Goal: Task Accomplishment & Management: Complete application form

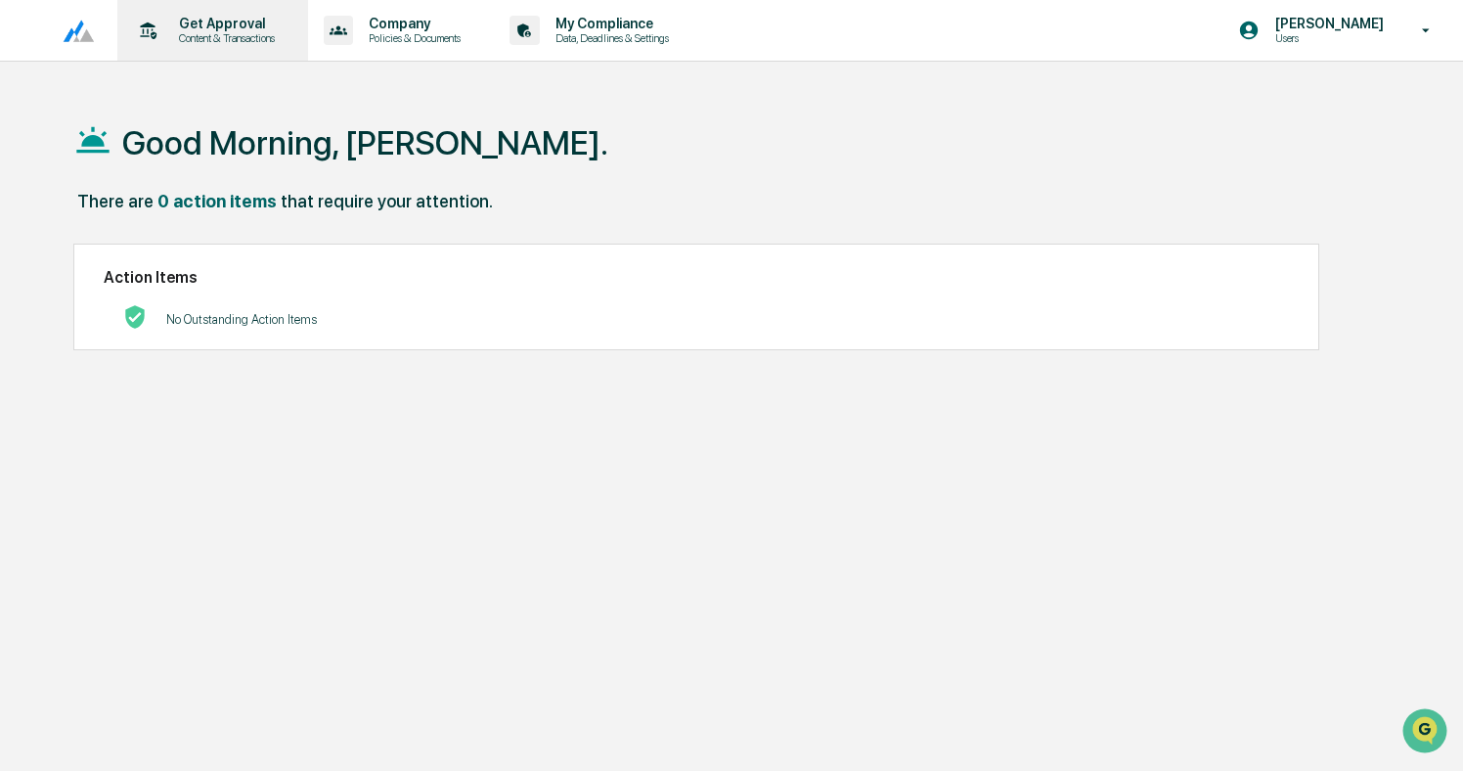
click at [233, 40] on p "Content & Transactions" at bounding box center [223, 38] width 121 height 14
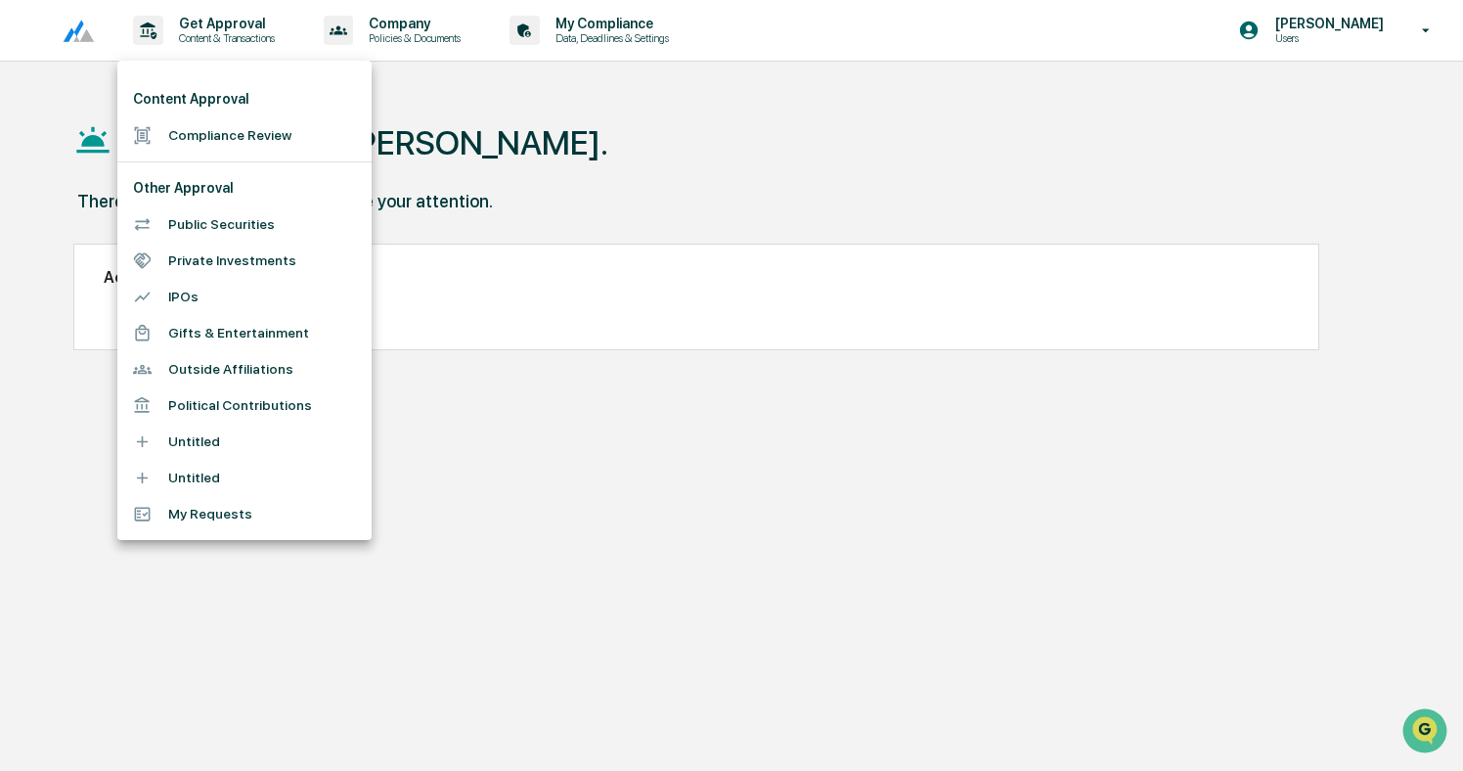
click at [215, 129] on li "Compliance Review" at bounding box center [244, 135] width 254 height 36
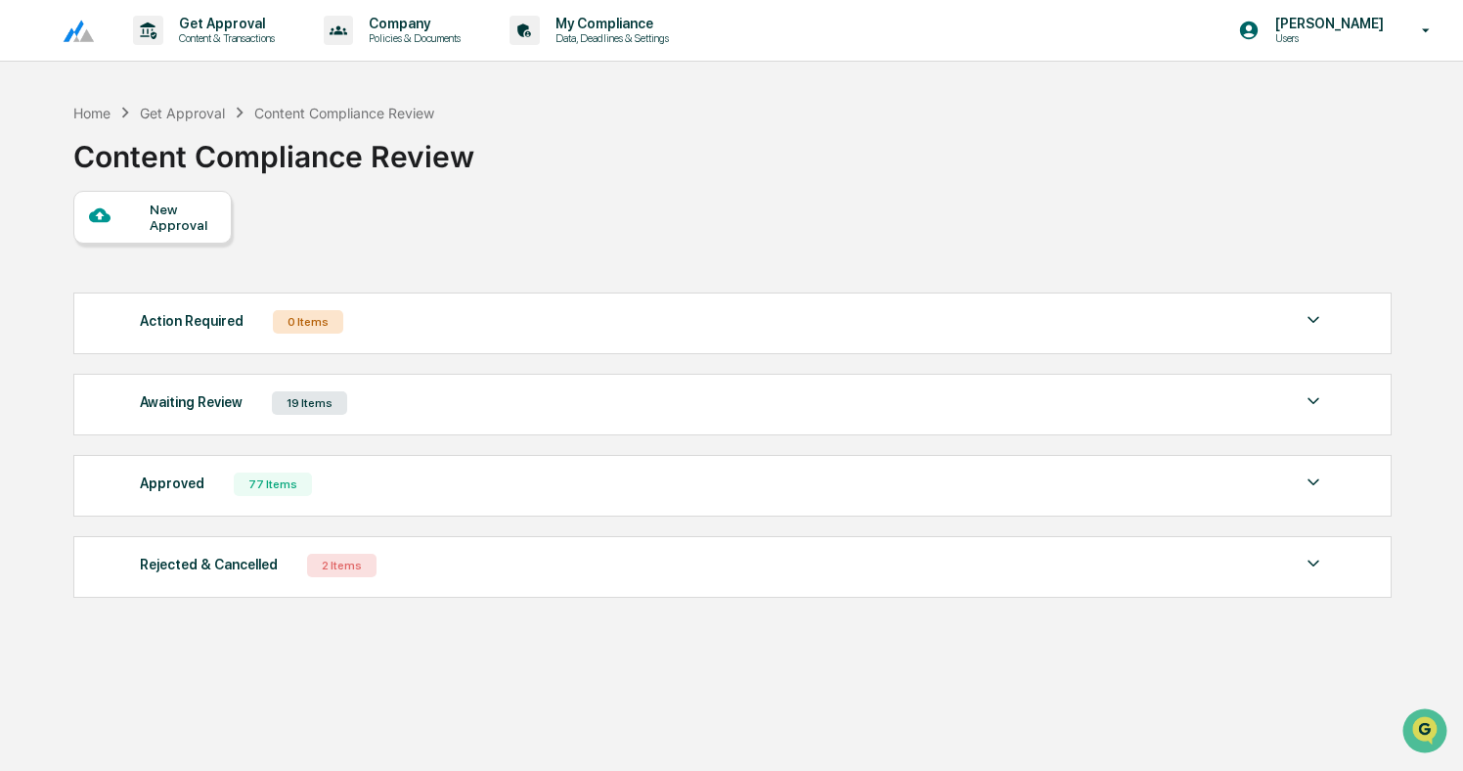
click at [146, 227] on div at bounding box center [120, 216] width 62 height 24
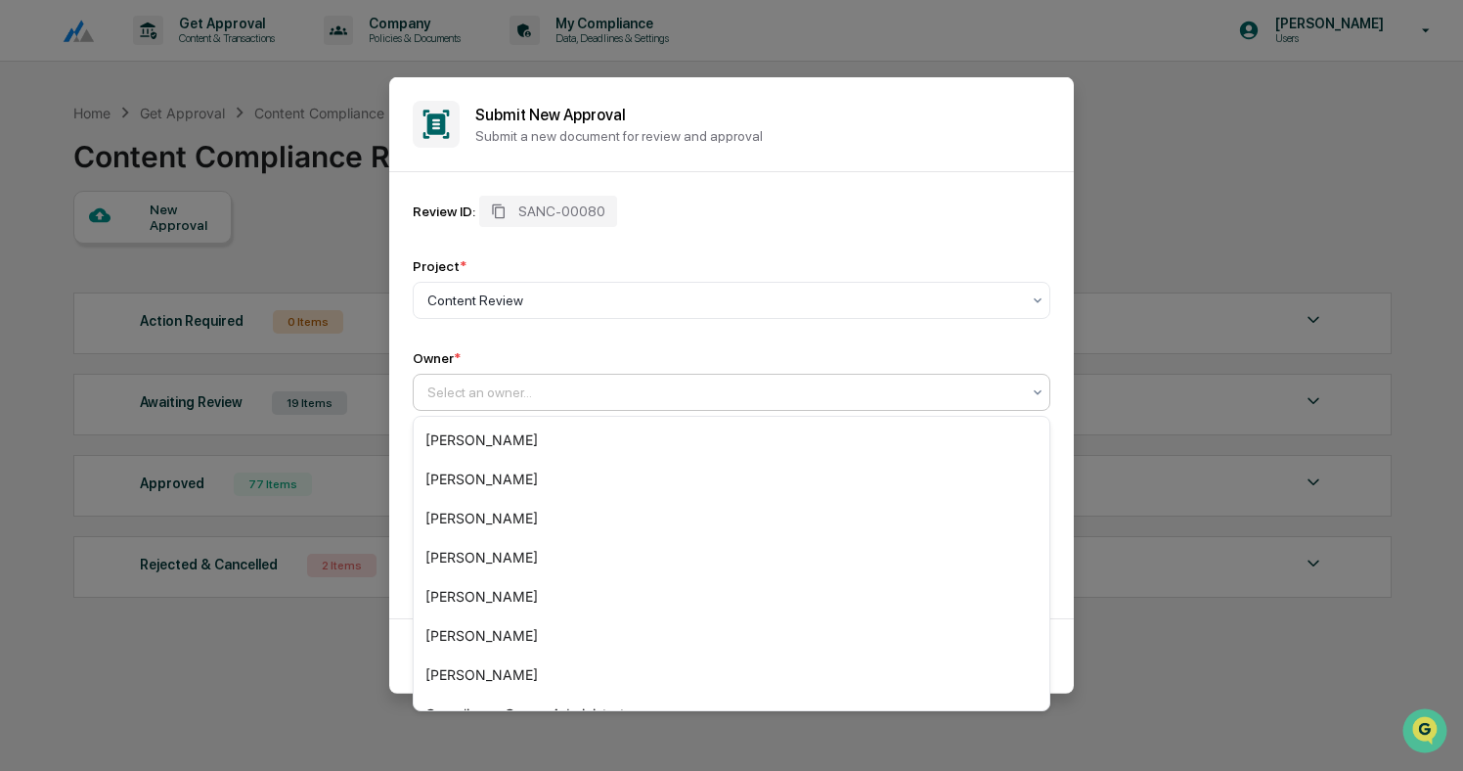
click at [542, 389] on div at bounding box center [723, 392] width 593 height 20
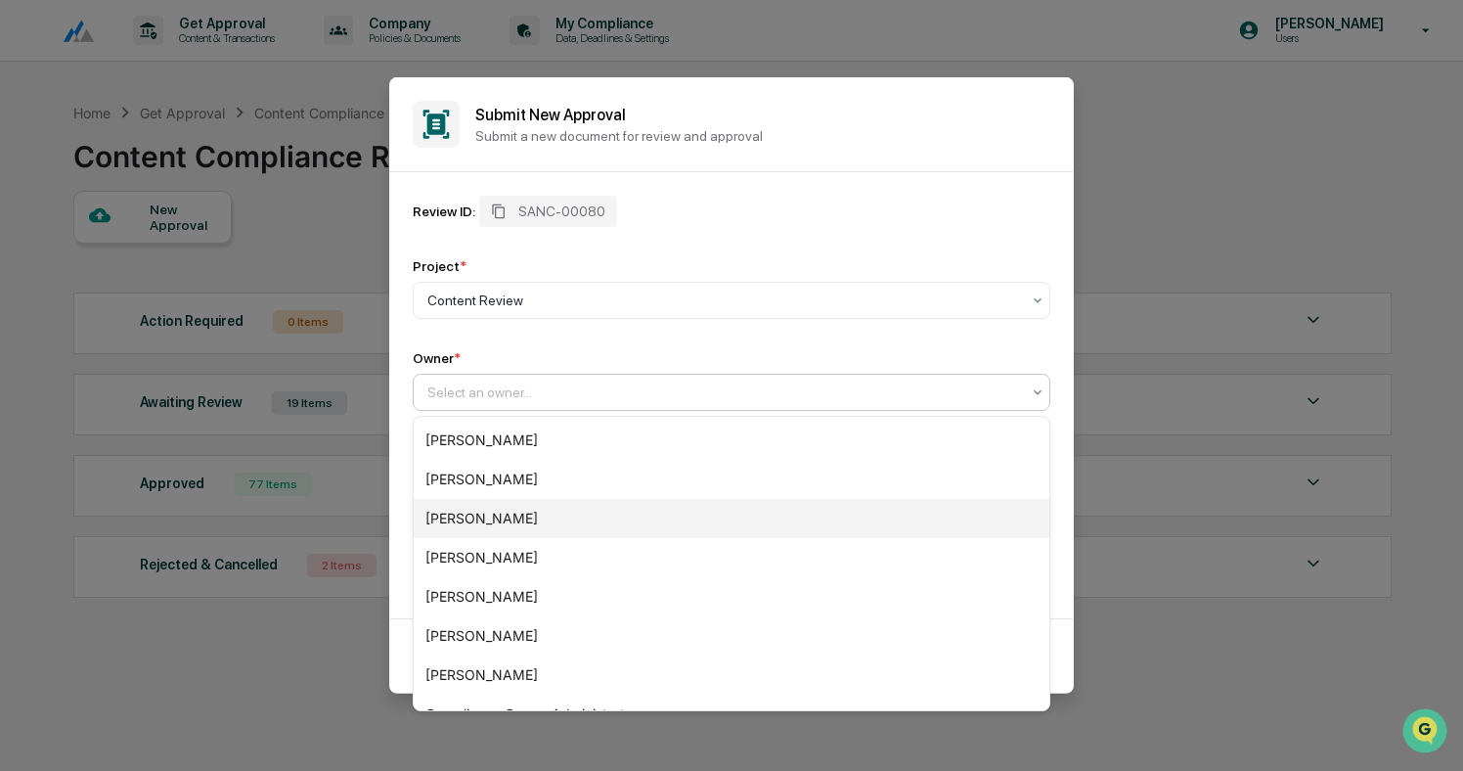
click at [503, 516] on div "[PERSON_NAME]" at bounding box center [732, 518] width 636 height 39
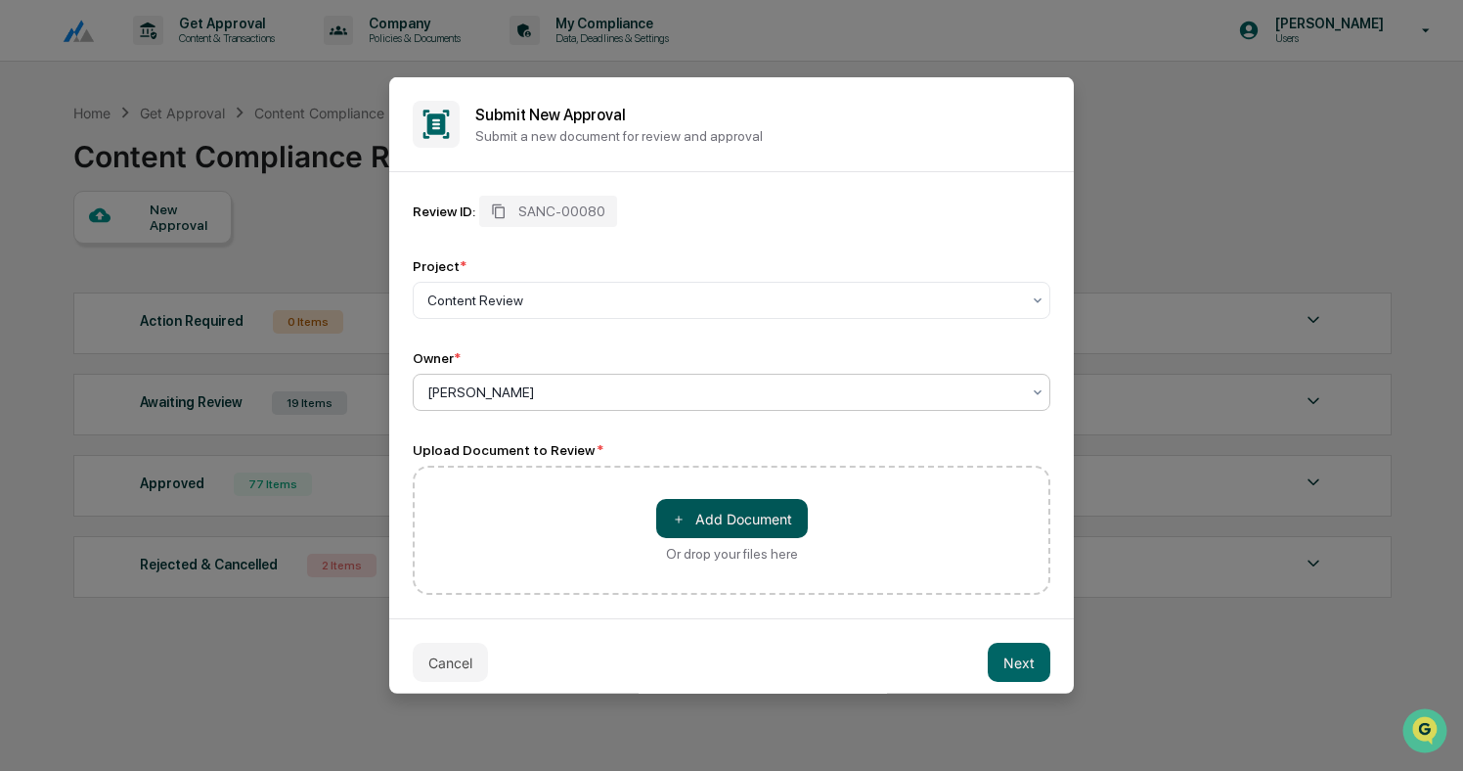
click at [745, 516] on button "＋ Add Document" at bounding box center [732, 518] width 152 height 39
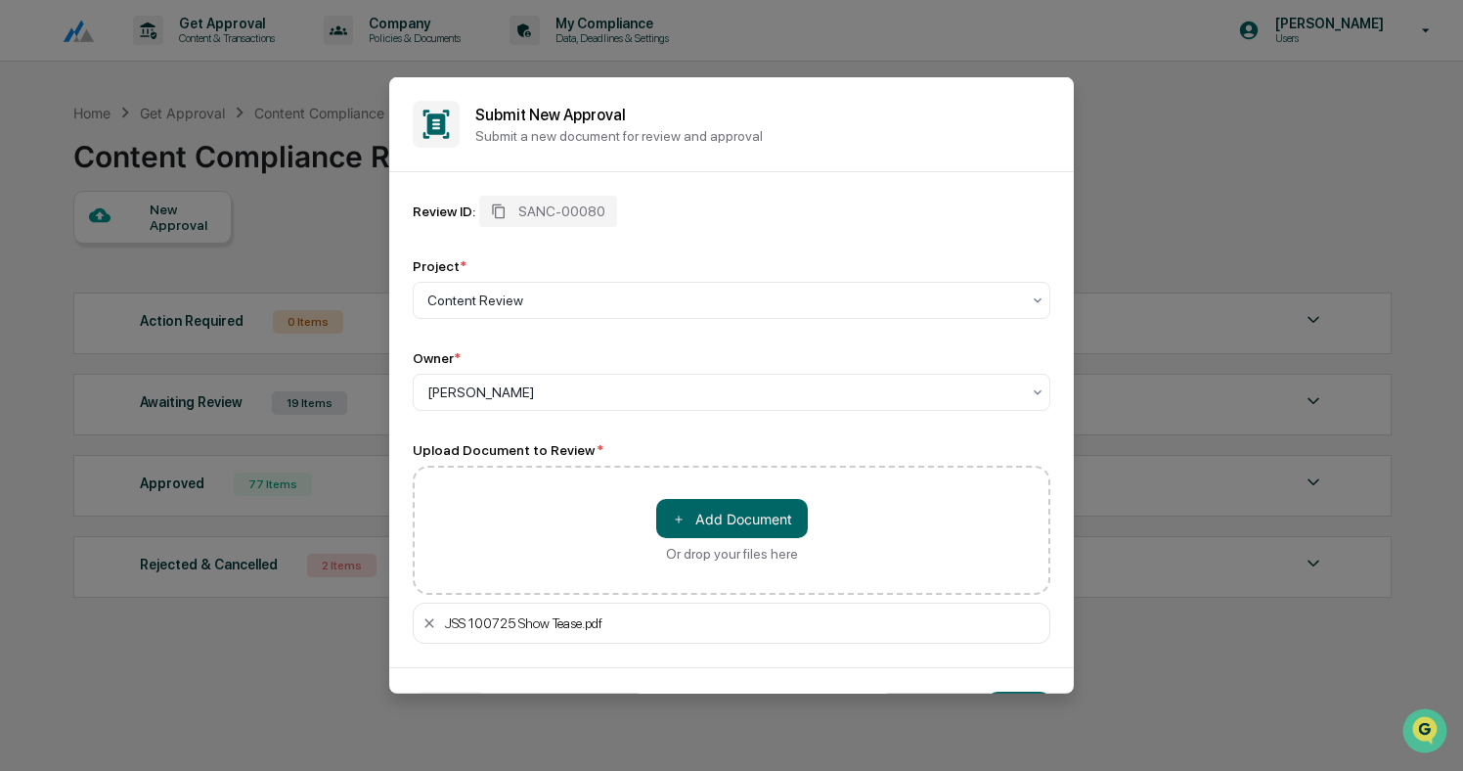
scroll to position [62, 0]
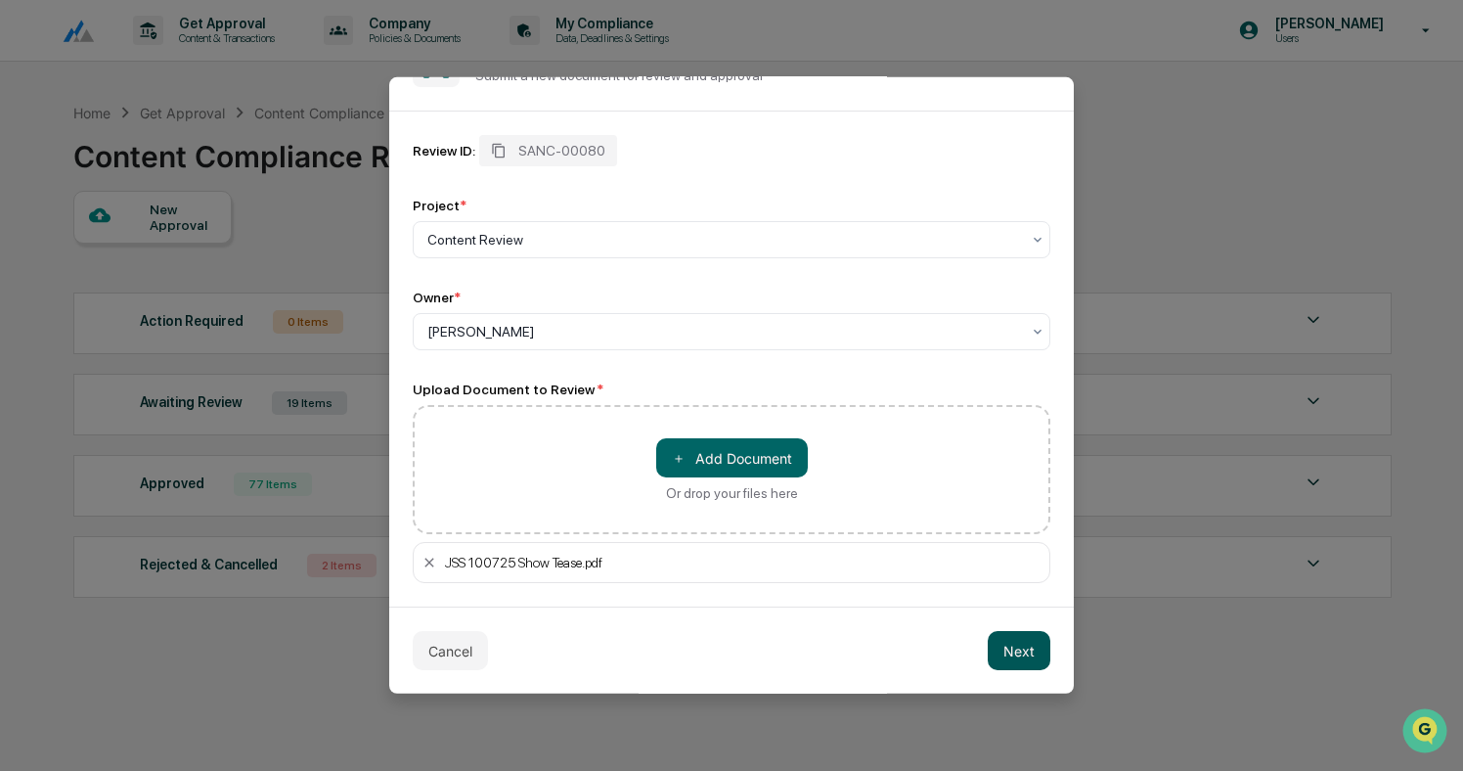
click at [1016, 652] on button "Next" at bounding box center [1019, 650] width 63 height 39
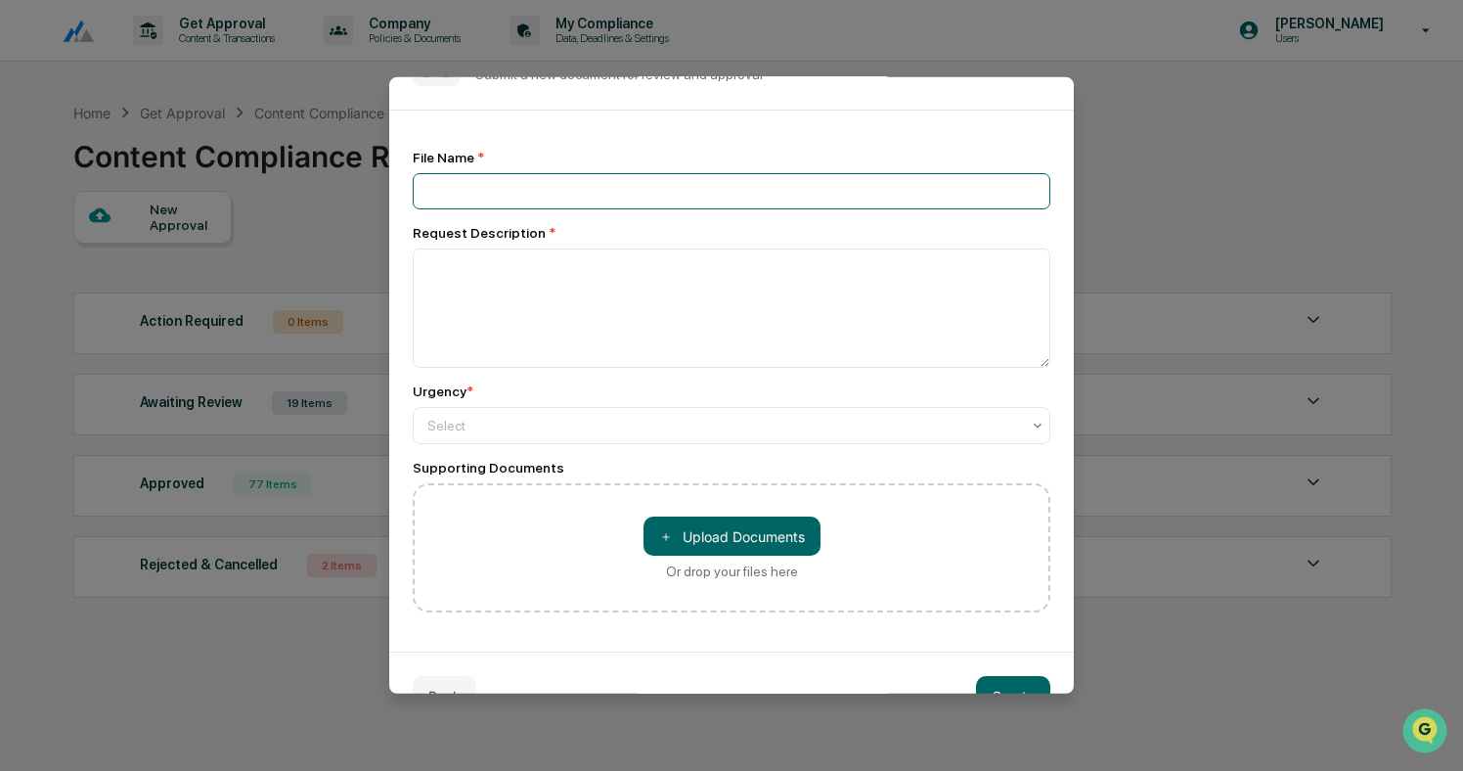
click at [532, 193] on input at bounding box center [732, 191] width 638 height 36
type input "**********"
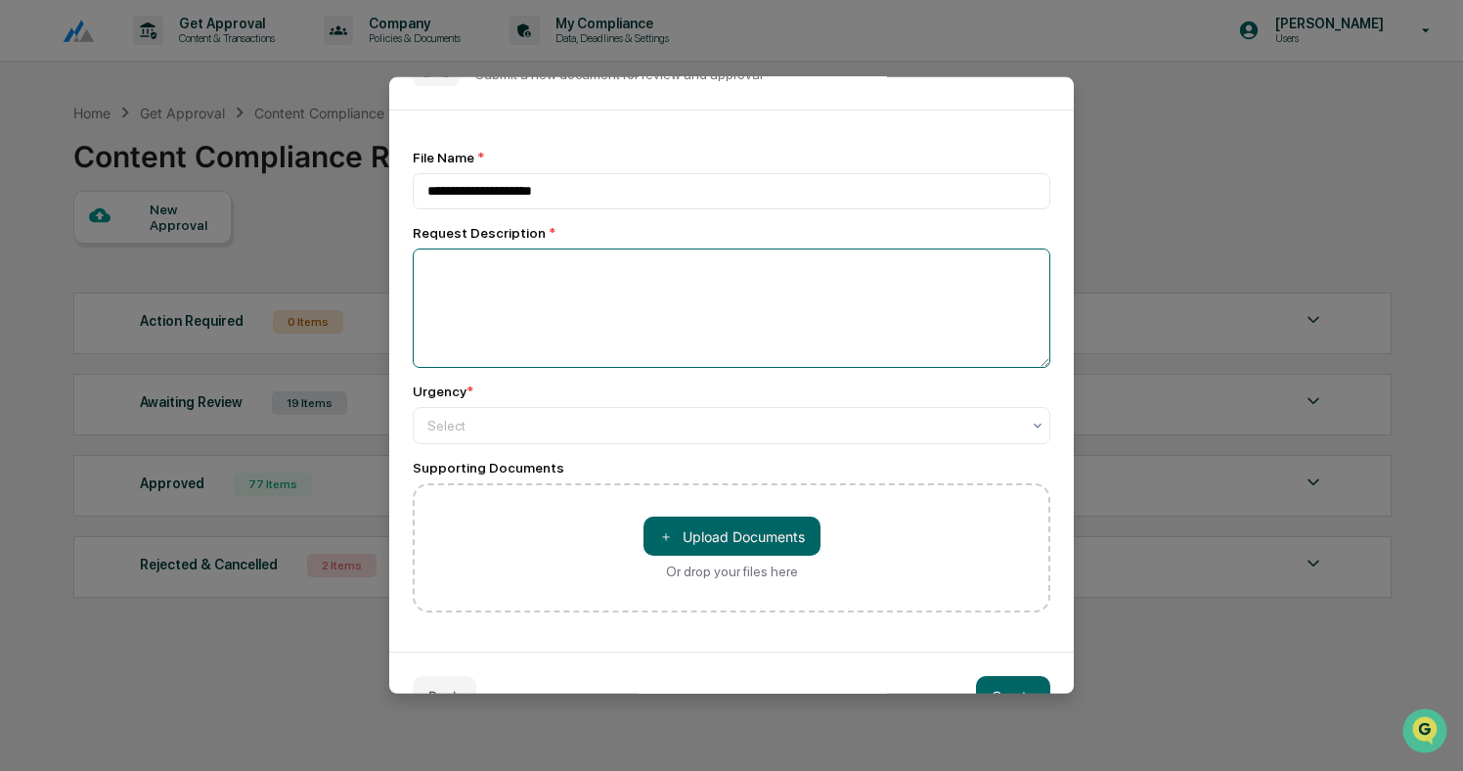
click at [522, 280] on textarea at bounding box center [732, 307] width 638 height 119
type textarea "**********"
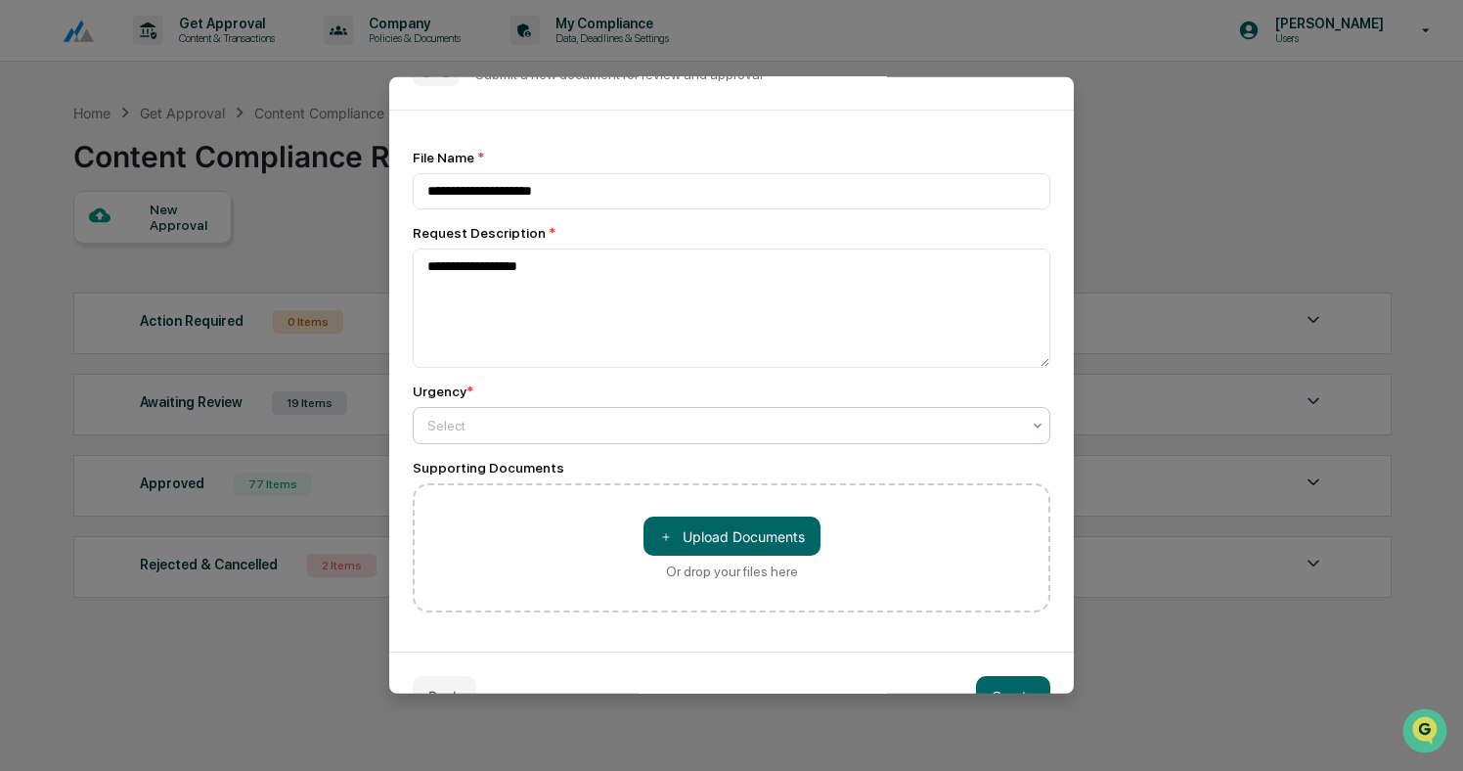
click at [523, 429] on div at bounding box center [723, 426] width 593 height 20
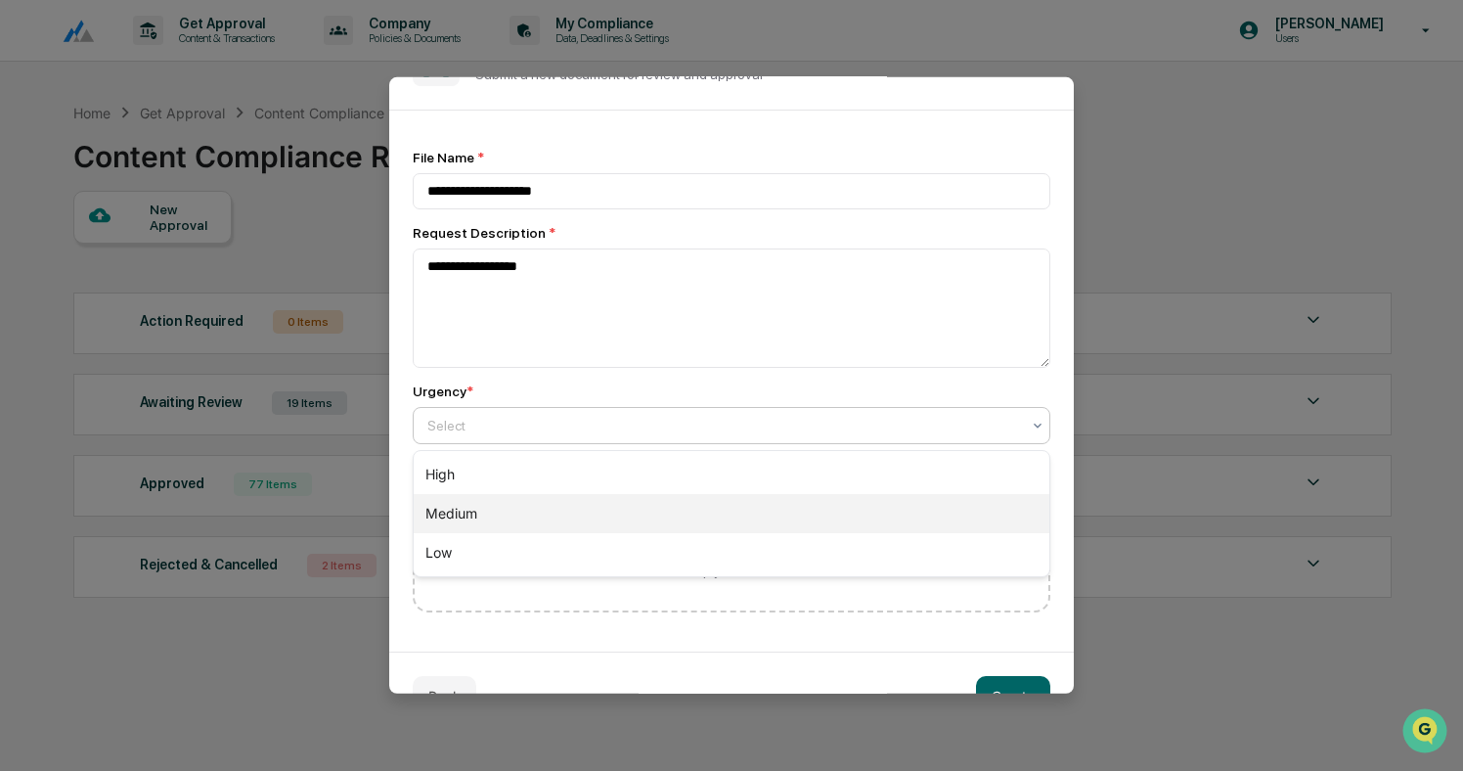
click at [510, 515] on div "Medium" at bounding box center [732, 513] width 636 height 39
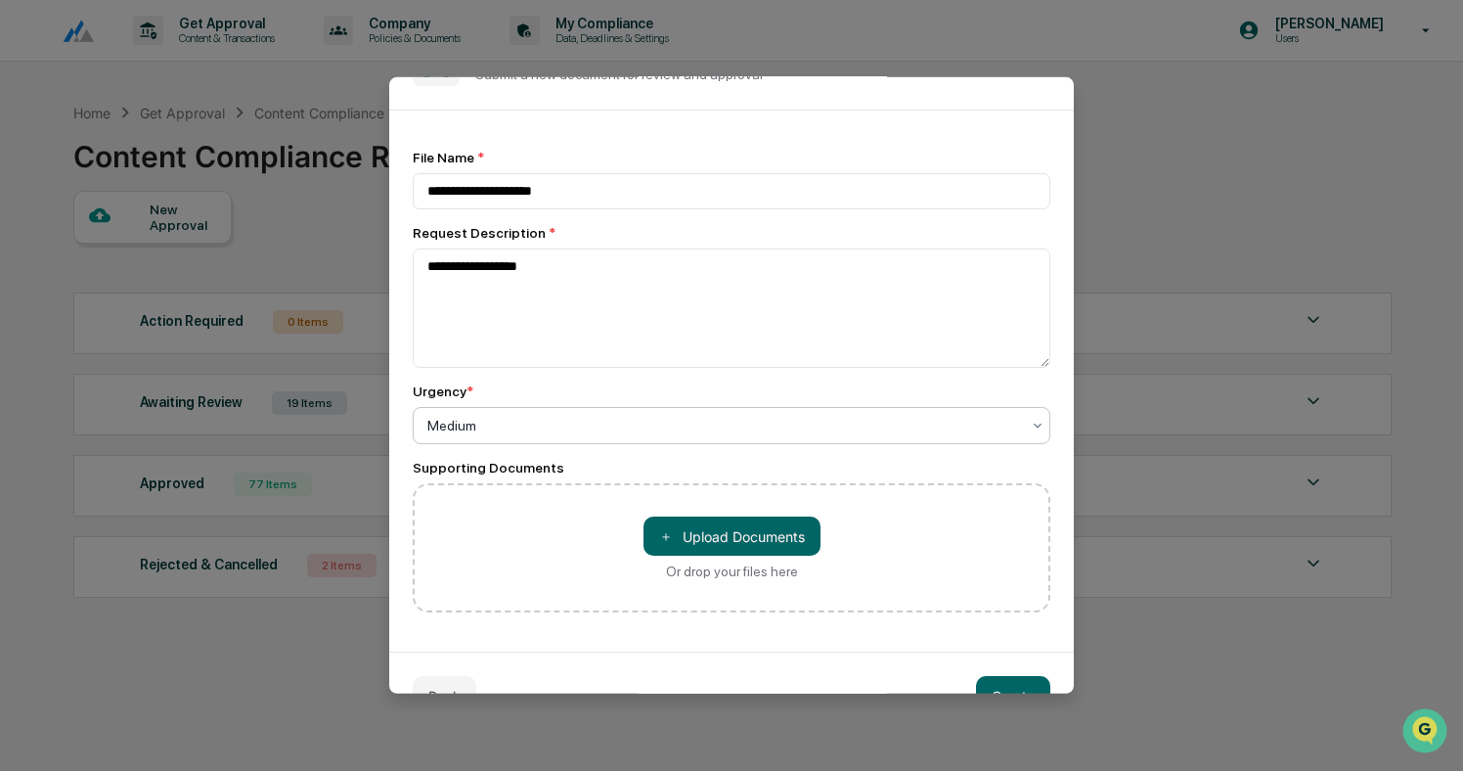
scroll to position [110, 0]
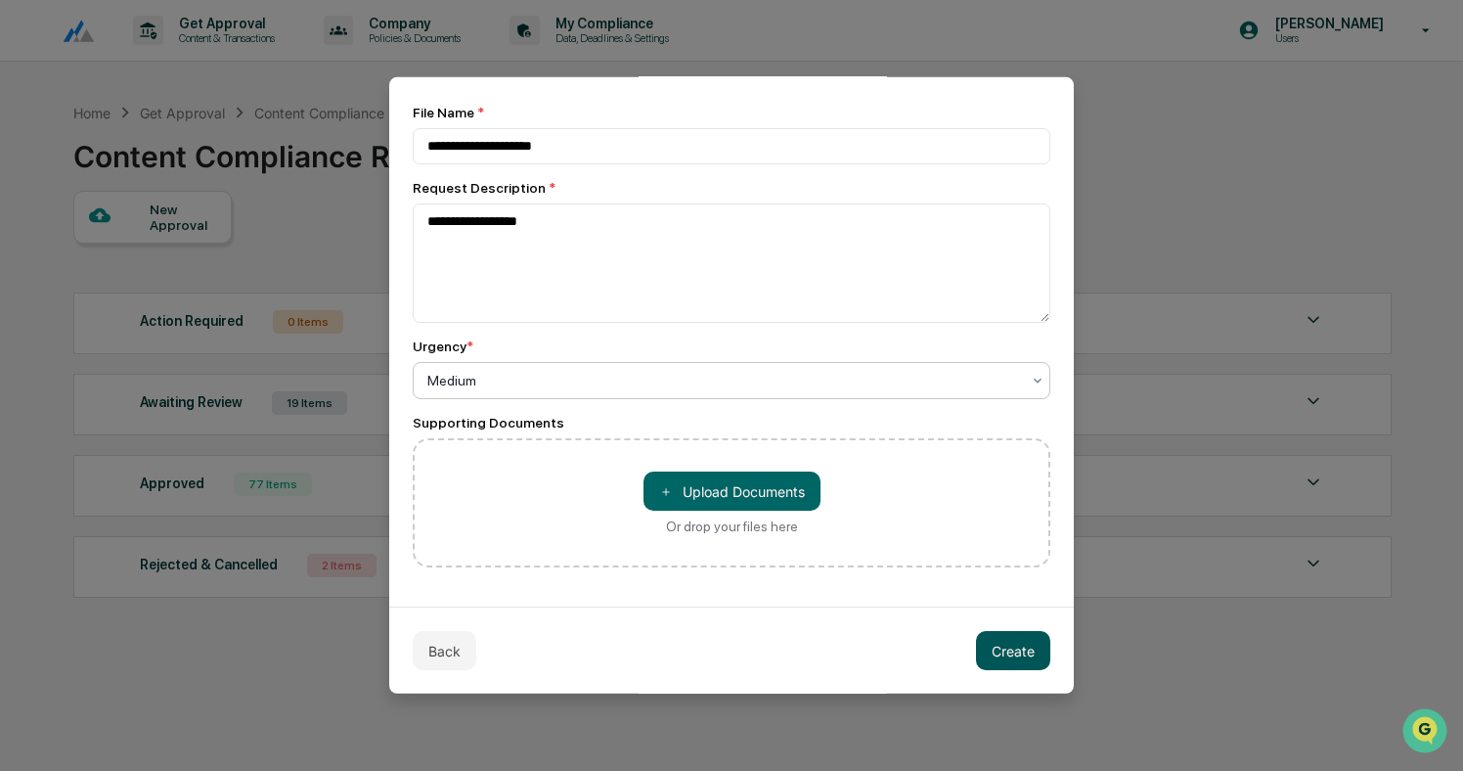
click at [1009, 641] on button "Create" at bounding box center [1013, 650] width 74 height 39
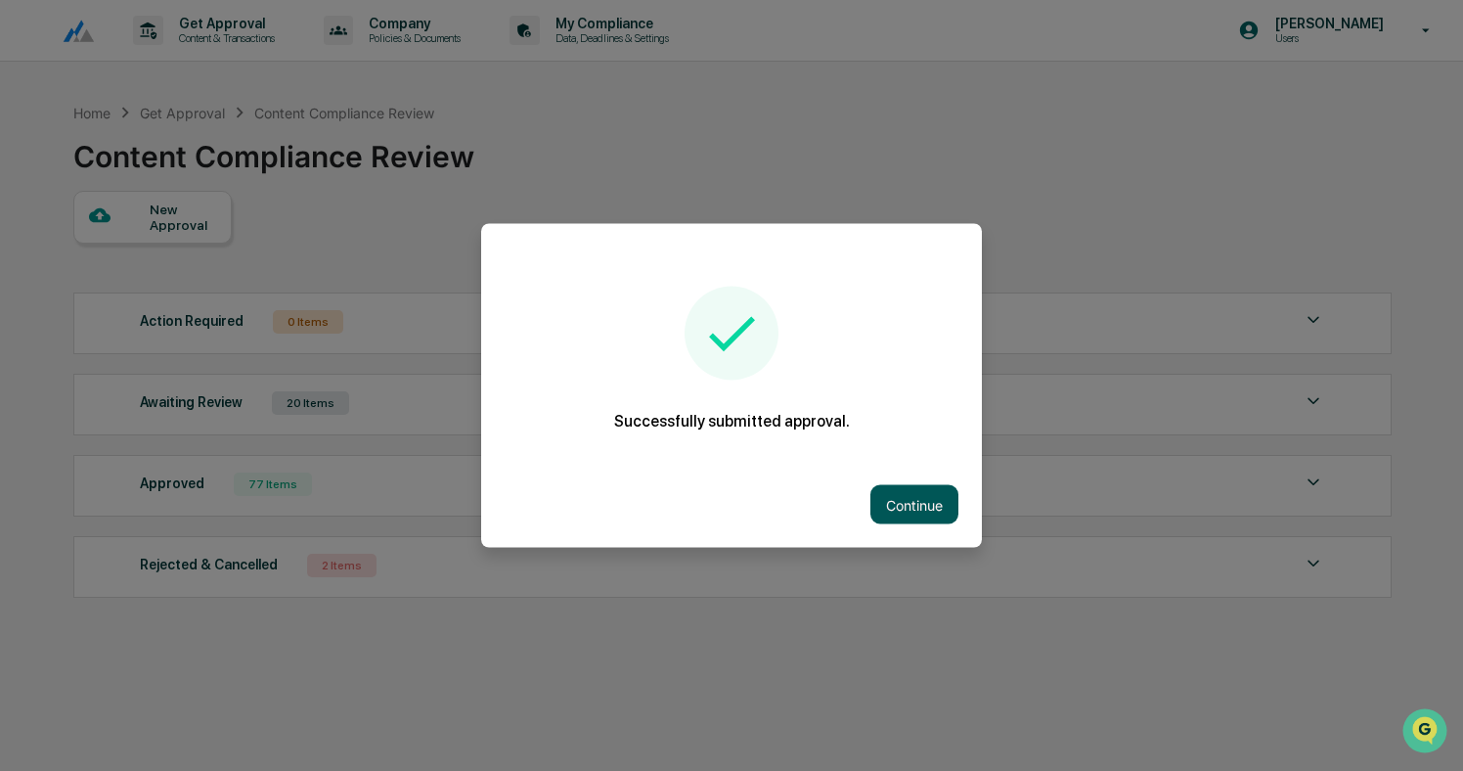
click at [917, 505] on button "Continue" at bounding box center [915, 504] width 88 height 39
